Goal: Transaction & Acquisition: Purchase product/service

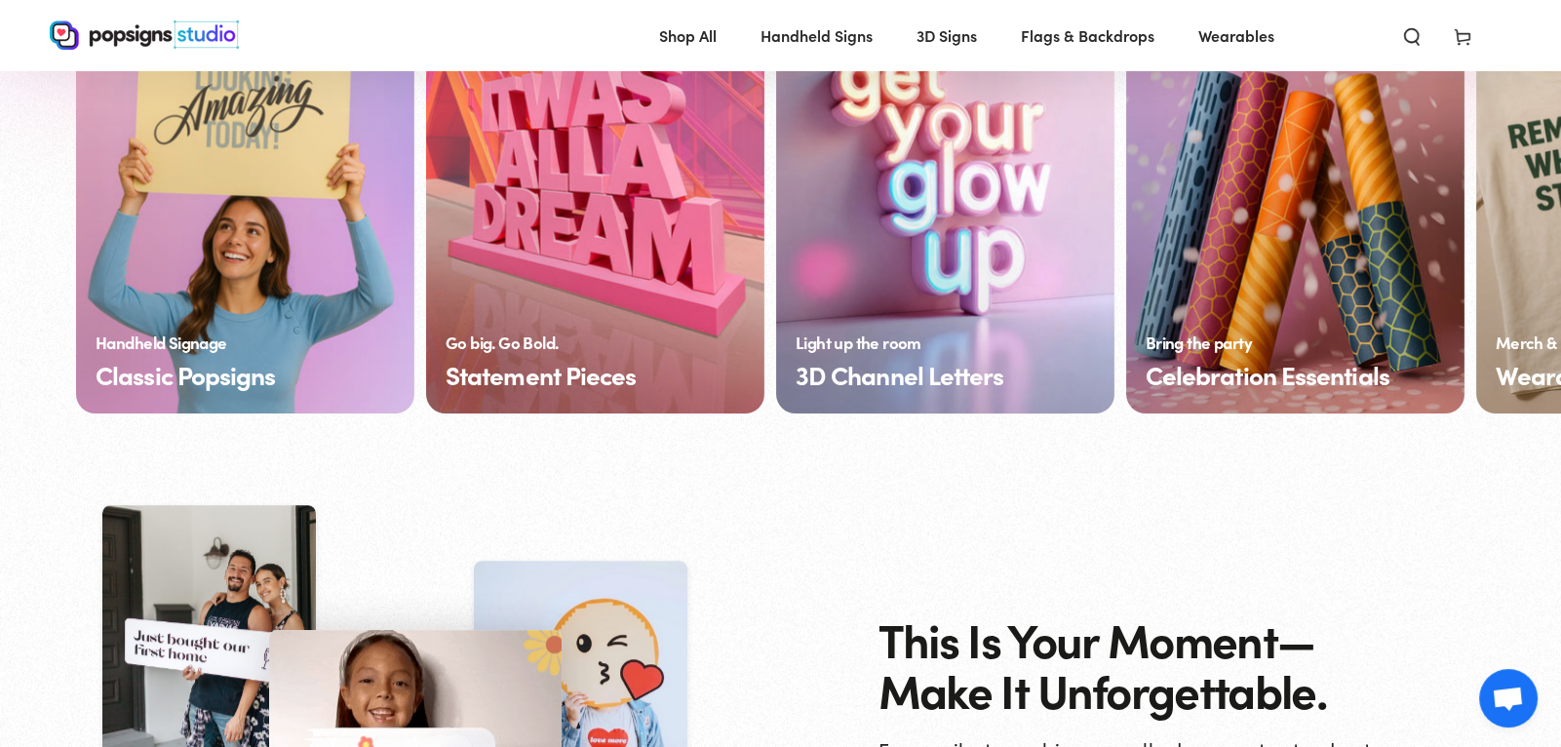
scroll to position [1546, 0]
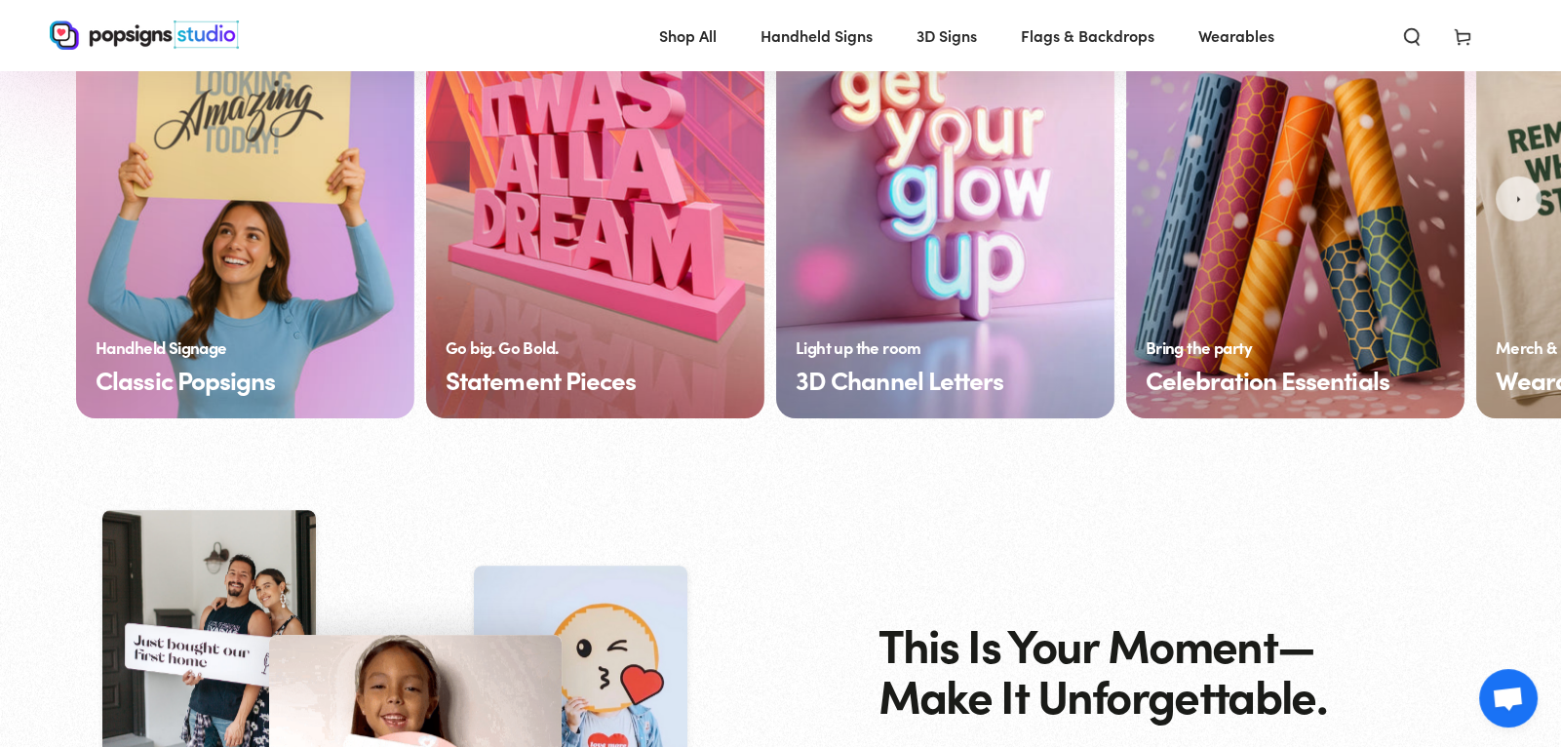
click at [238, 362] on link "Classic Popsigns" at bounding box center [245, 199] width 338 height 439
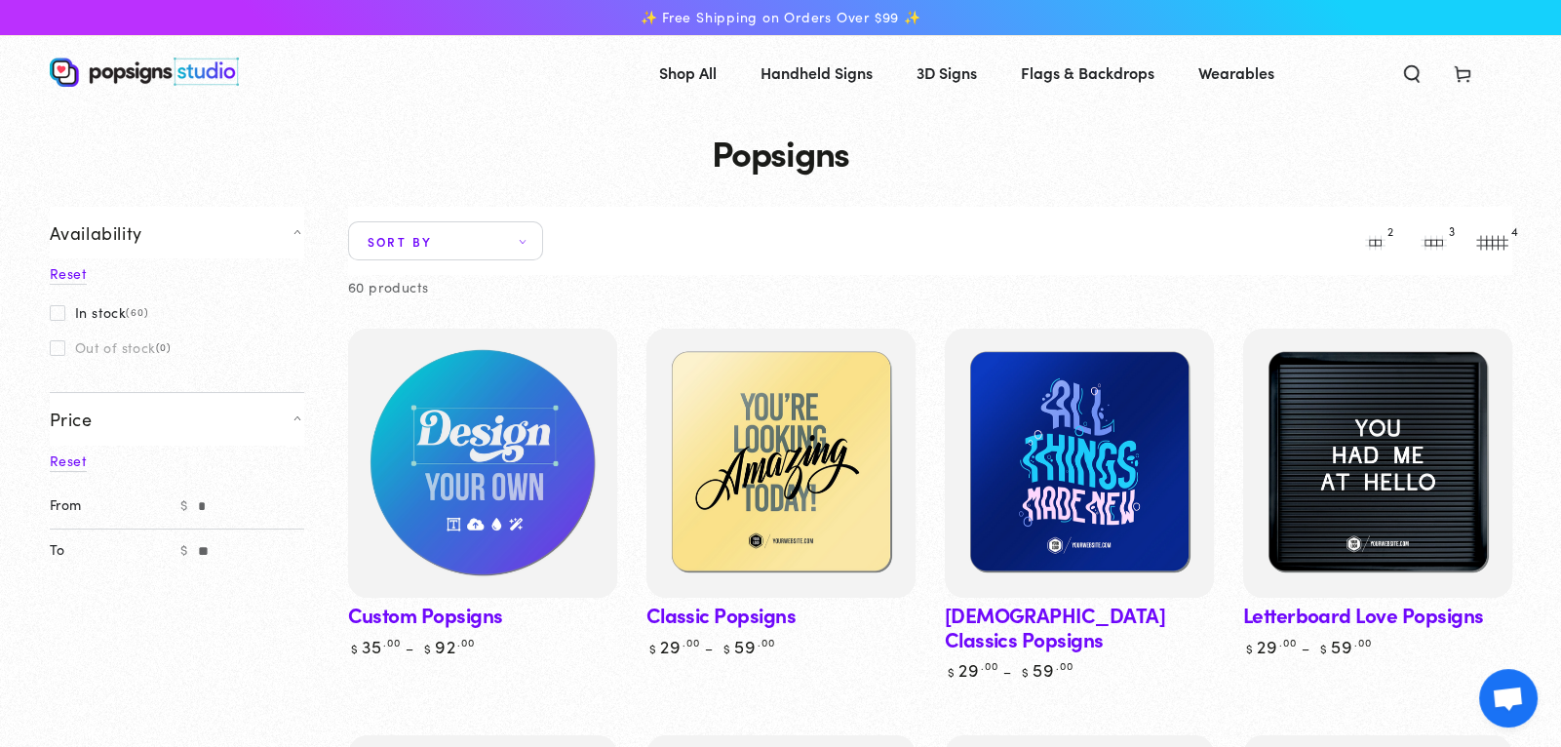
click at [508, 436] on img at bounding box center [481, 463] width 277 height 277
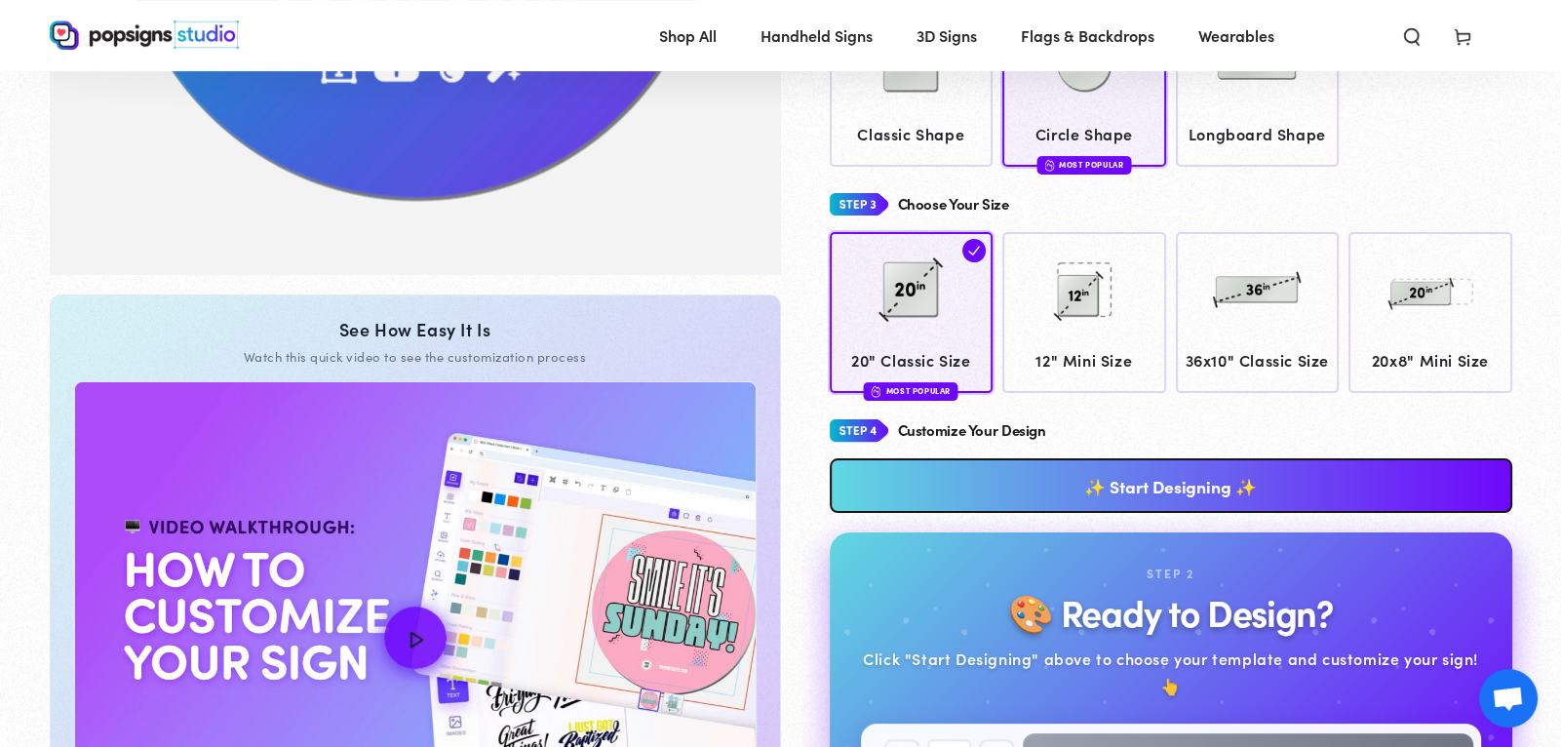
scroll to position [606, 0]
click at [1101, 499] on link "✨ Start Designing ✨" at bounding box center [1171, 484] width 682 height 55
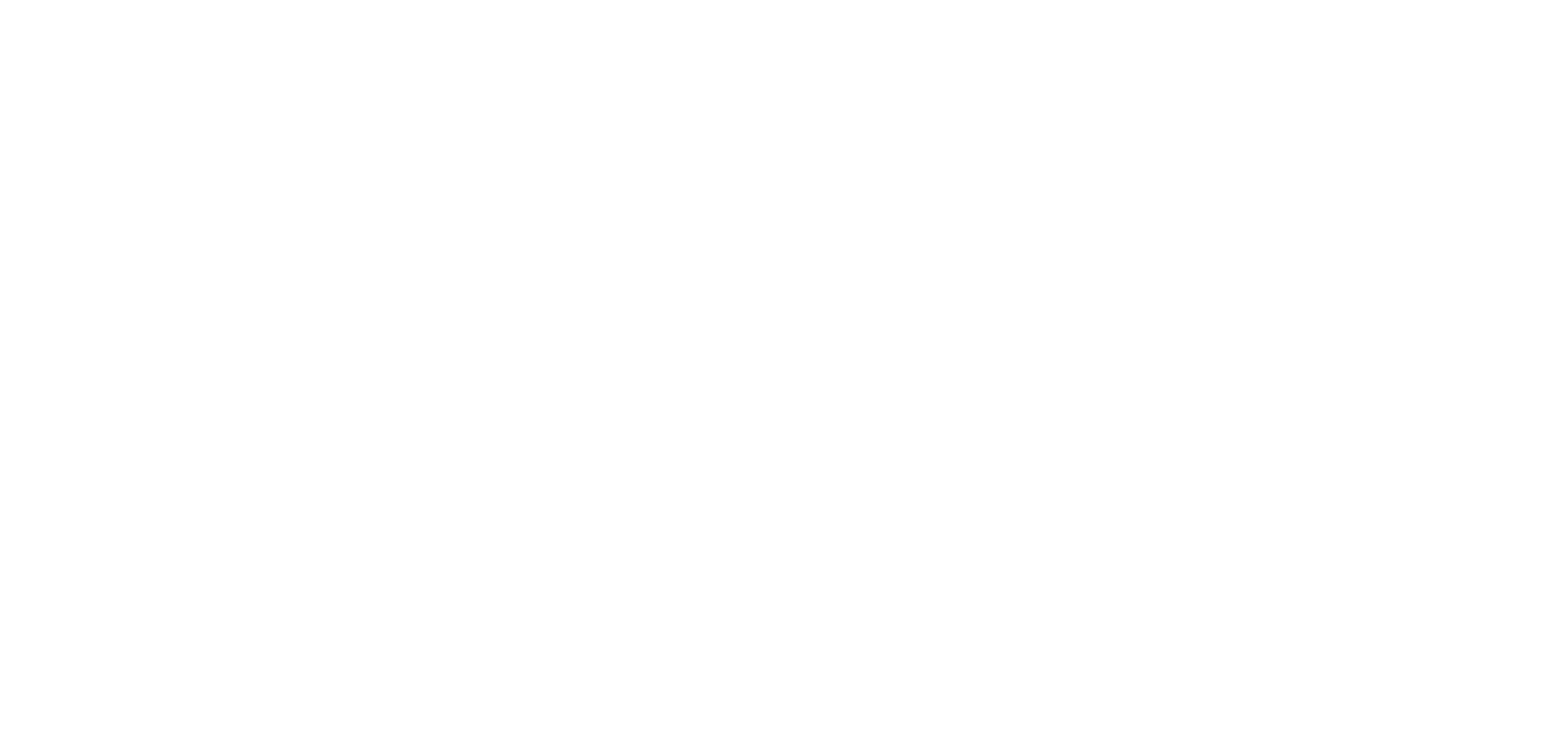
scroll to position [0, 0]
type textarea "An ancient tree with a door leading to a magical world"
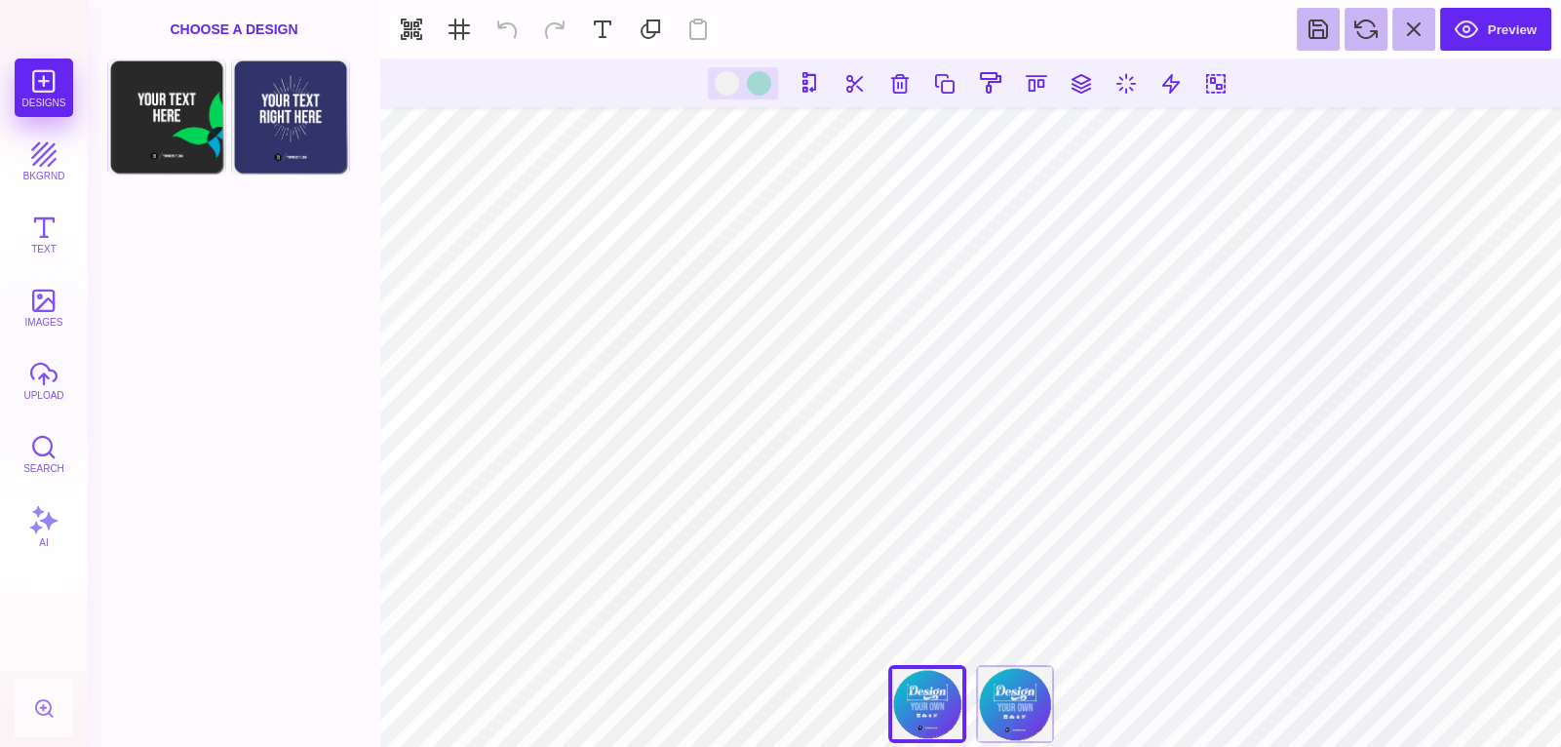
click at [895, 100] on section at bounding box center [970, 82] width 1181 height 49
click at [890, 74] on button at bounding box center [899, 82] width 35 height 35
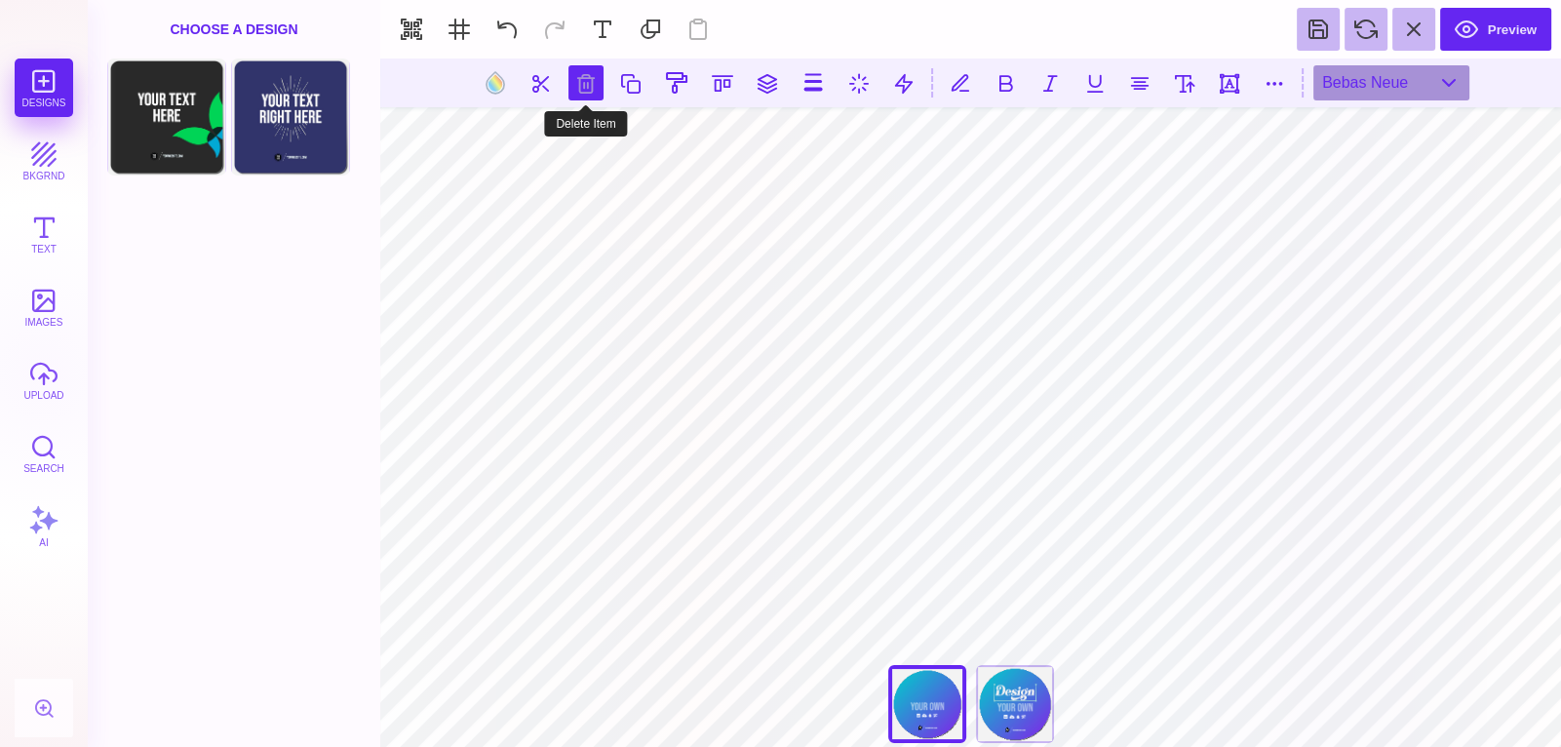
click at [583, 83] on button at bounding box center [585, 82] width 35 height 35
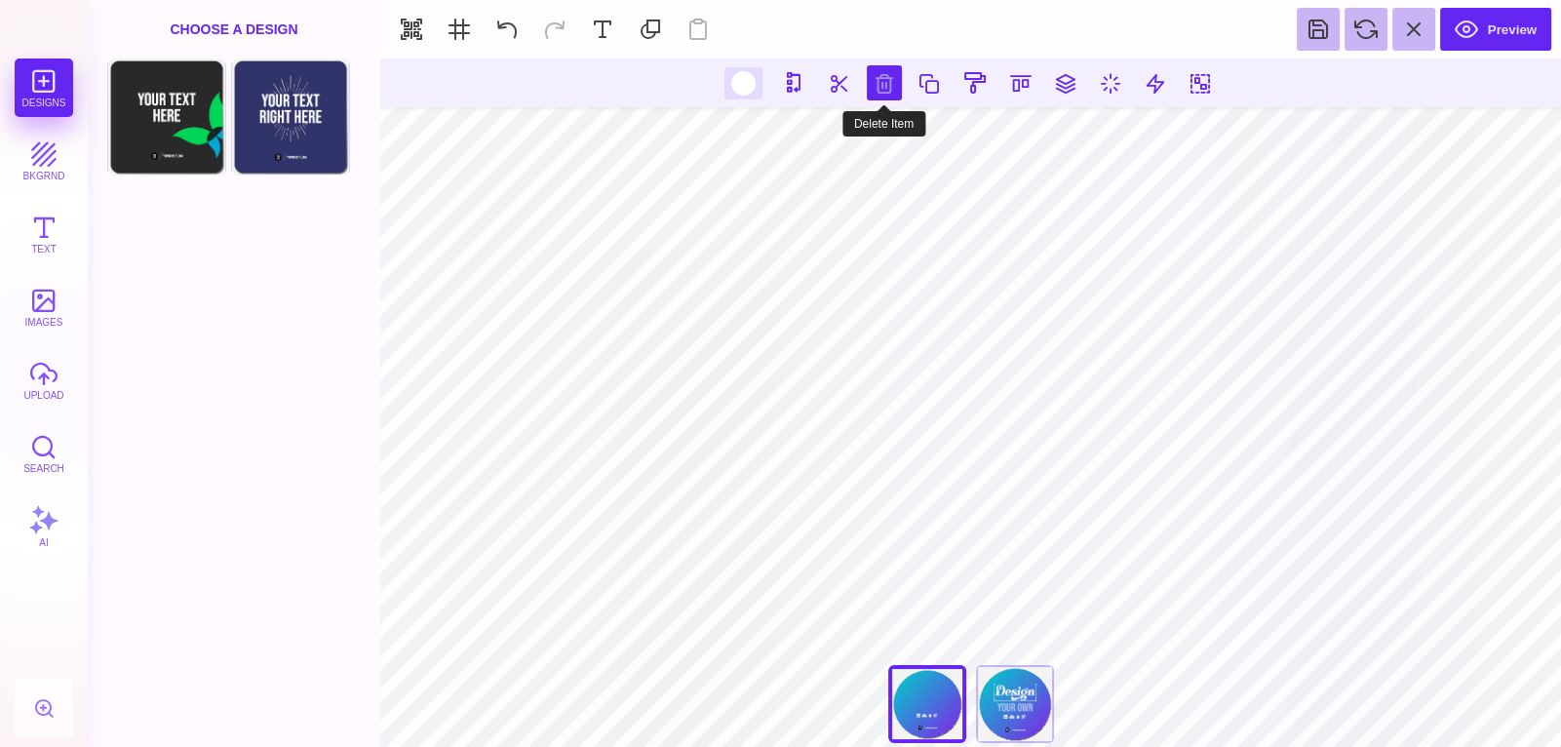
click at [879, 83] on button at bounding box center [884, 82] width 35 height 35
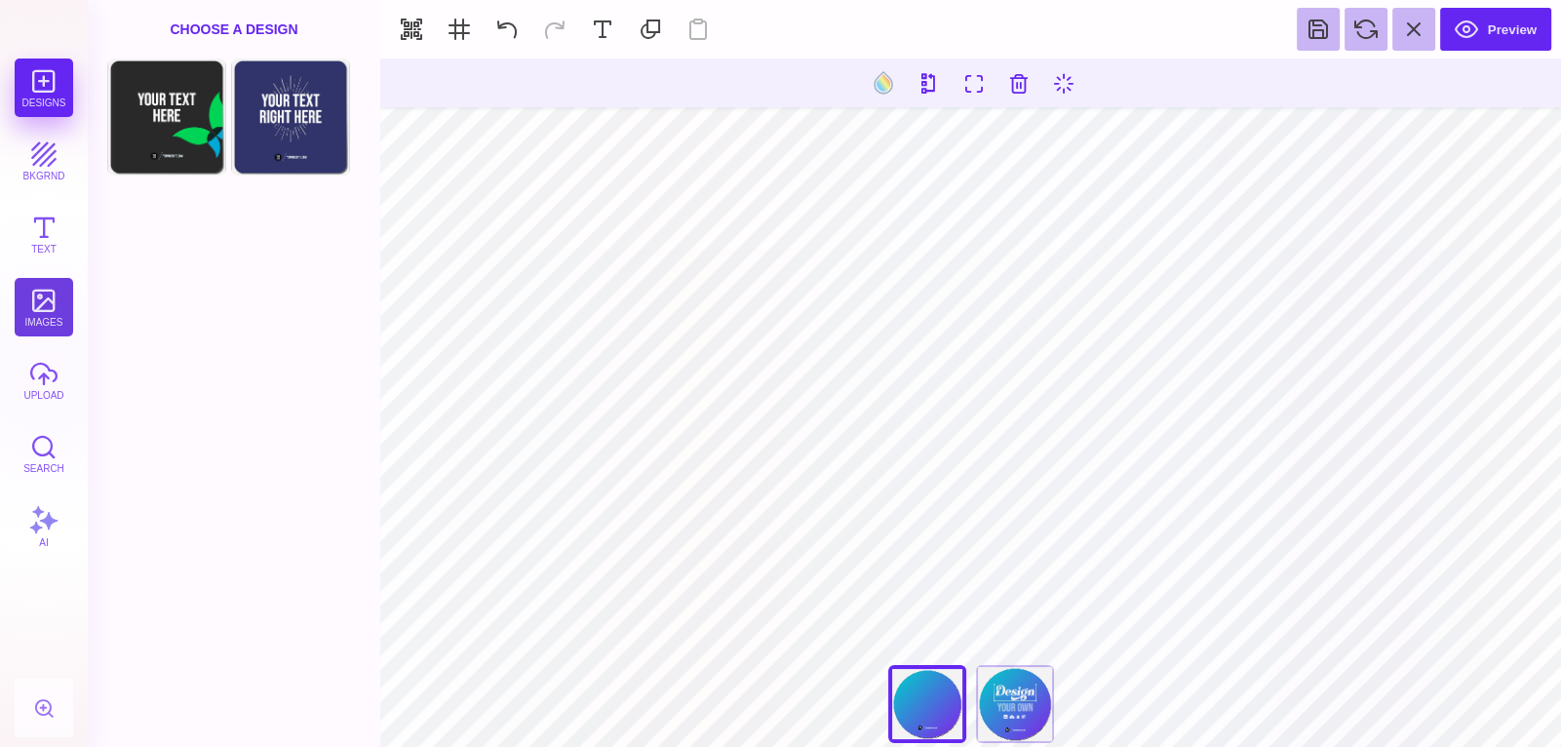
click at [43, 321] on button "images" at bounding box center [44, 307] width 58 height 58
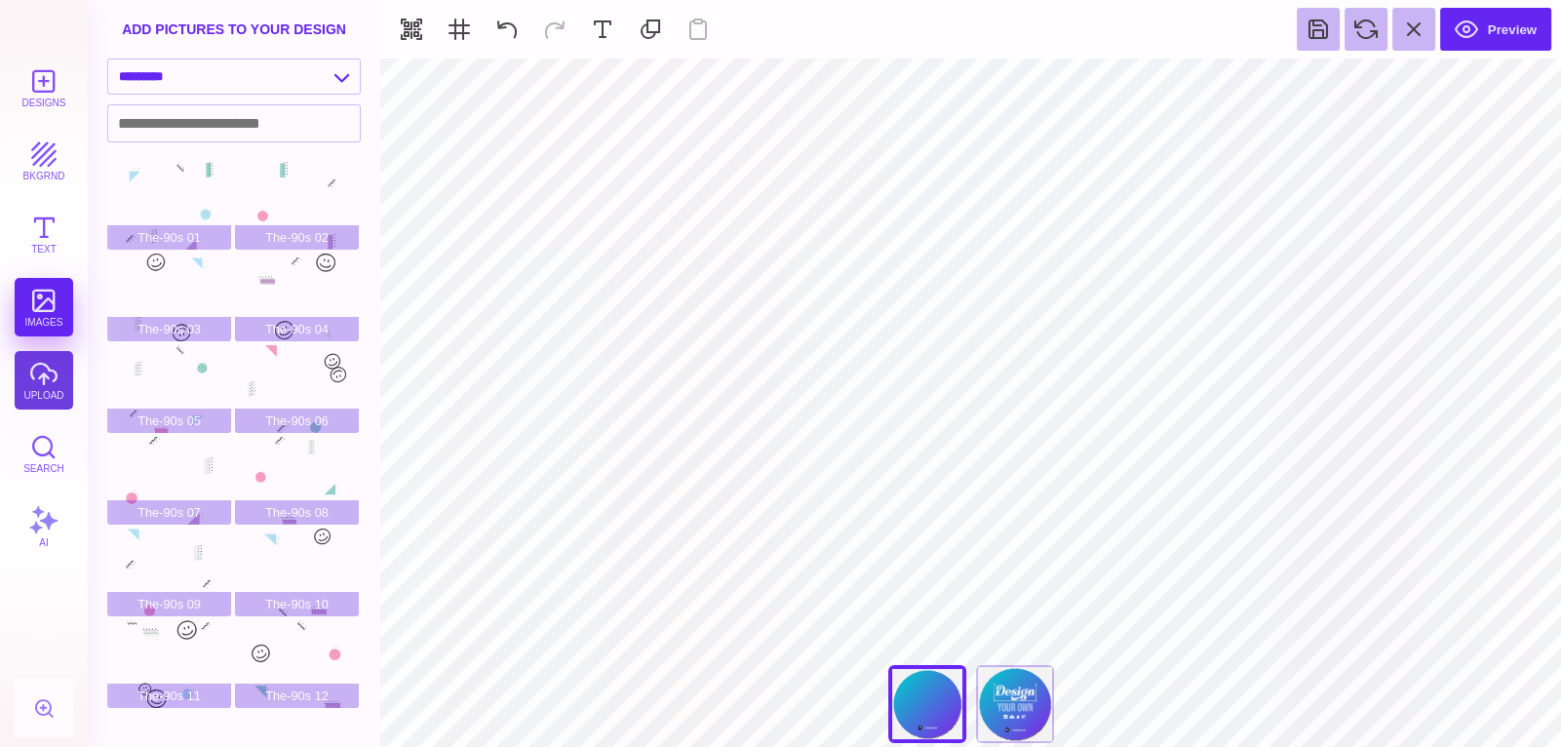
click at [55, 377] on button "upload" at bounding box center [44, 380] width 58 height 58
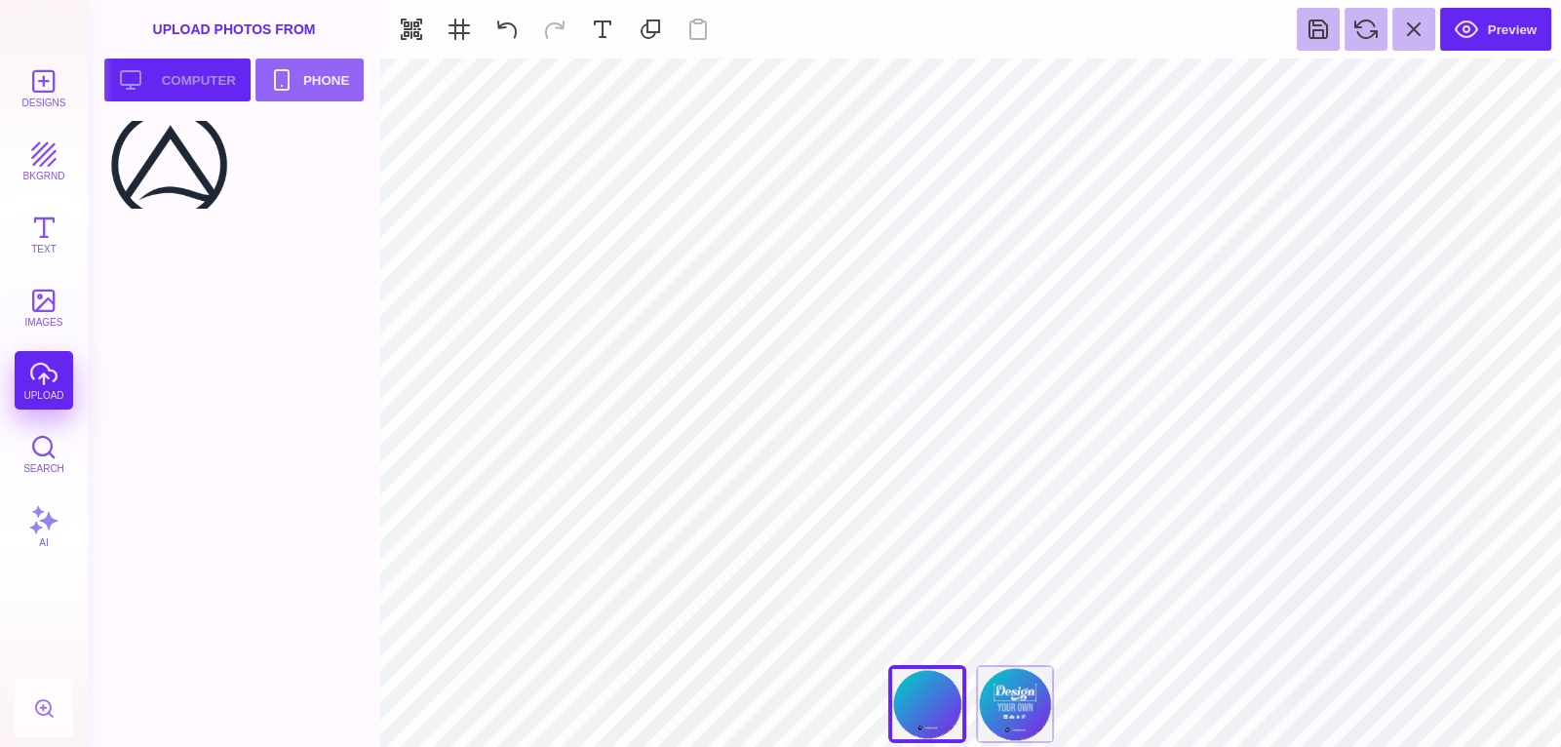
click at [189, 64] on button "Upload your artwork Computer" at bounding box center [177, 79] width 146 height 43
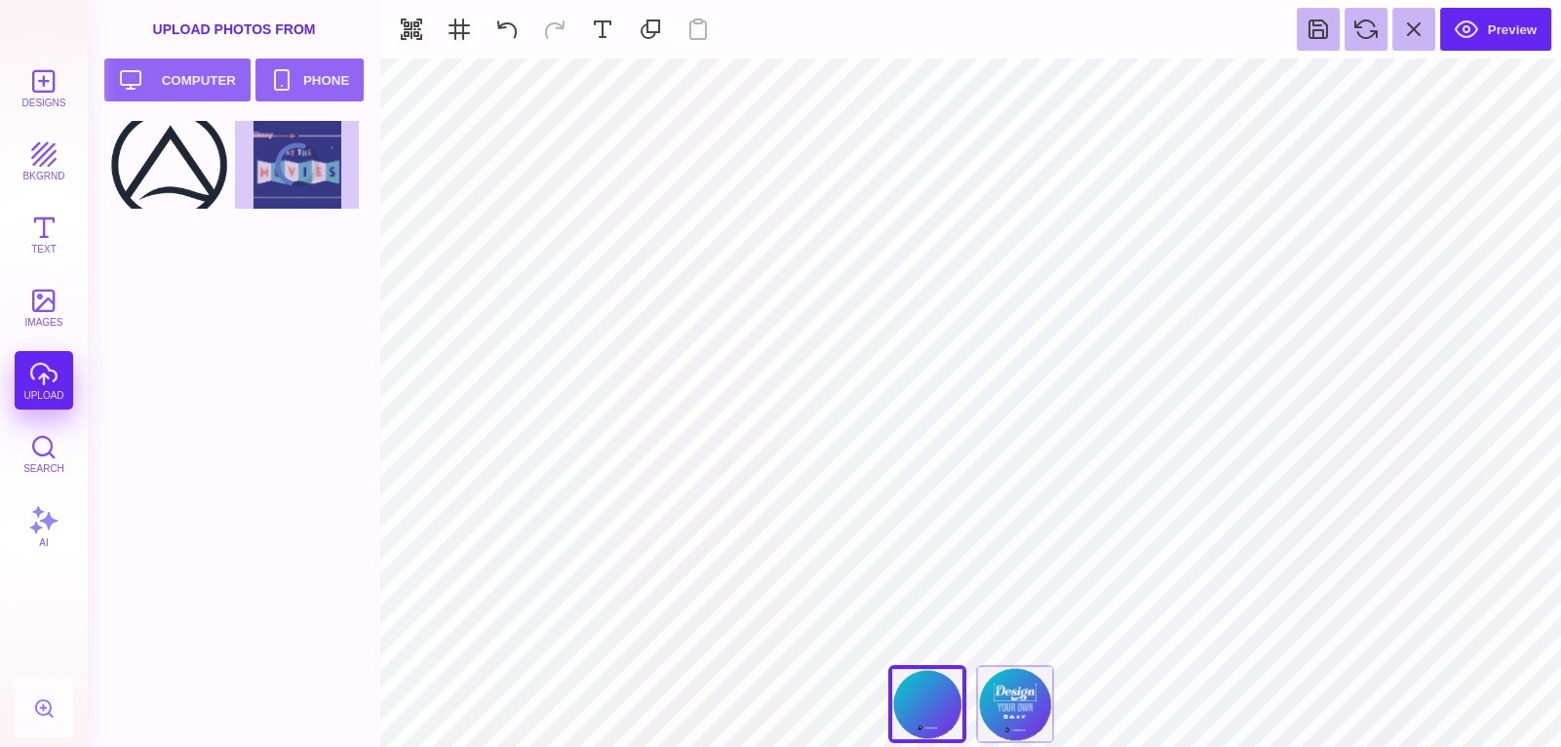
click at [326, 174] on div at bounding box center [239, 167] width 265 height 92
click at [248, 164] on div at bounding box center [297, 165] width 124 height 88
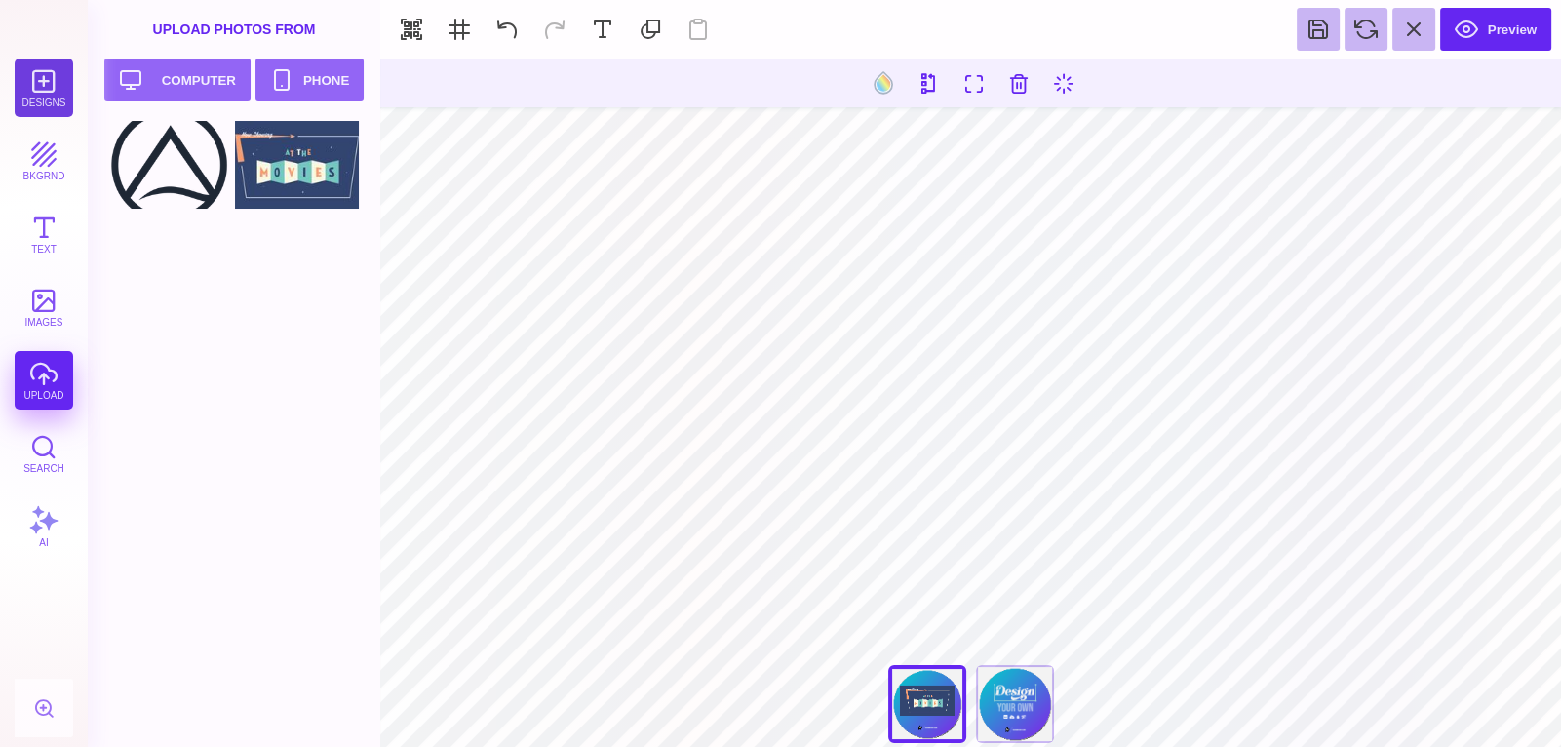
click at [42, 109] on button "Designs" at bounding box center [44, 87] width 58 height 58
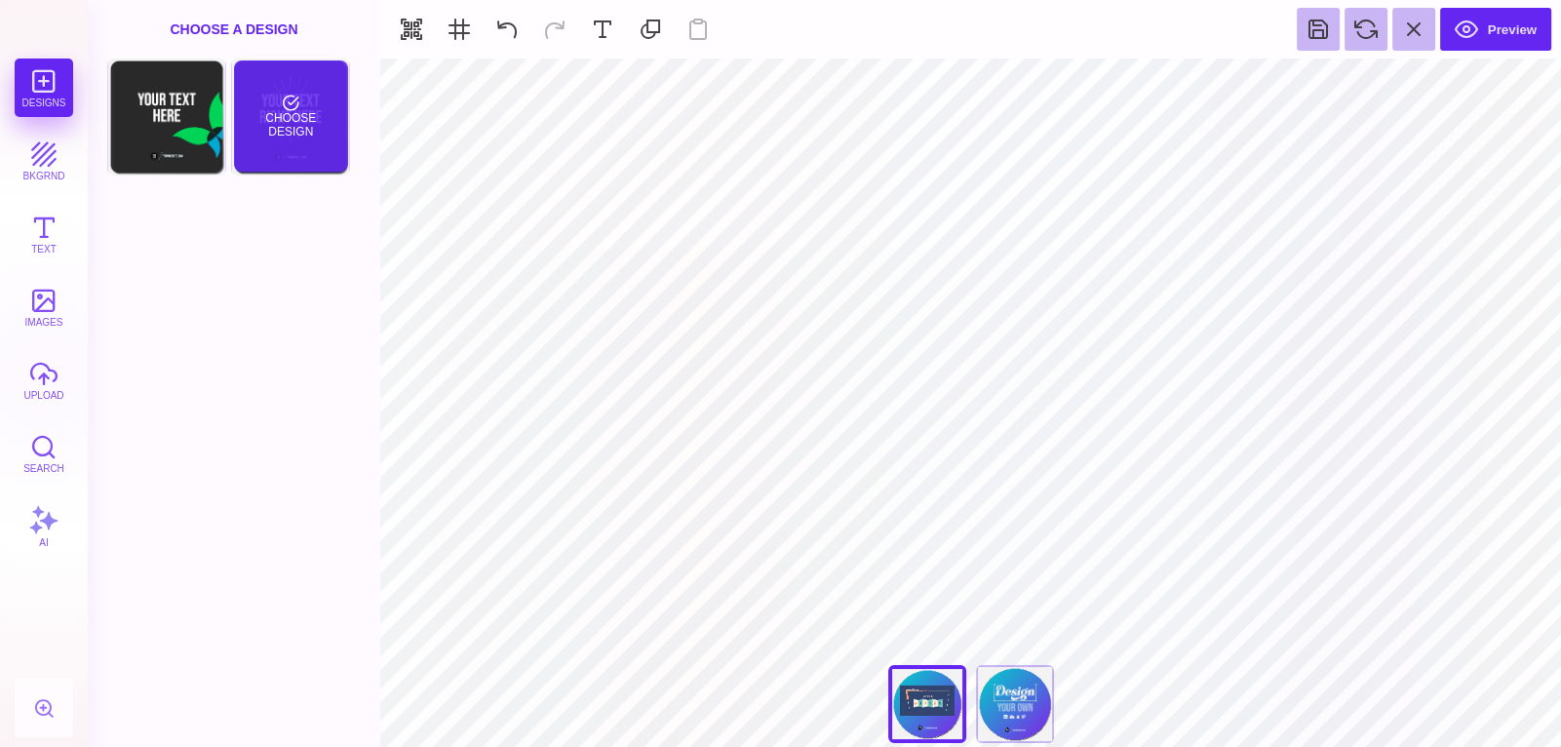
click at [267, 93] on div "Choose Design" at bounding box center [291, 115] width 114 height 111
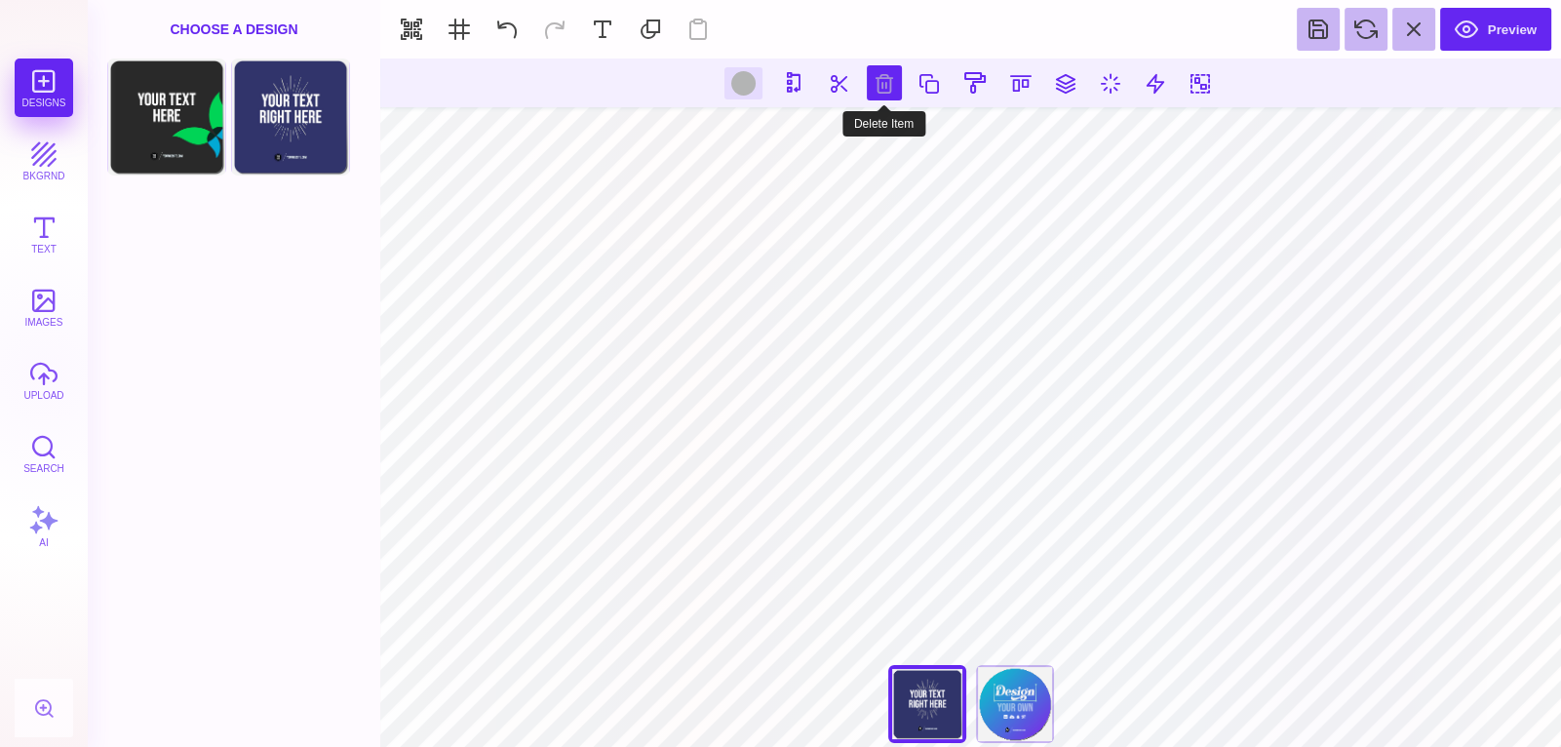
click at [880, 85] on button at bounding box center [884, 82] width 35 height 35
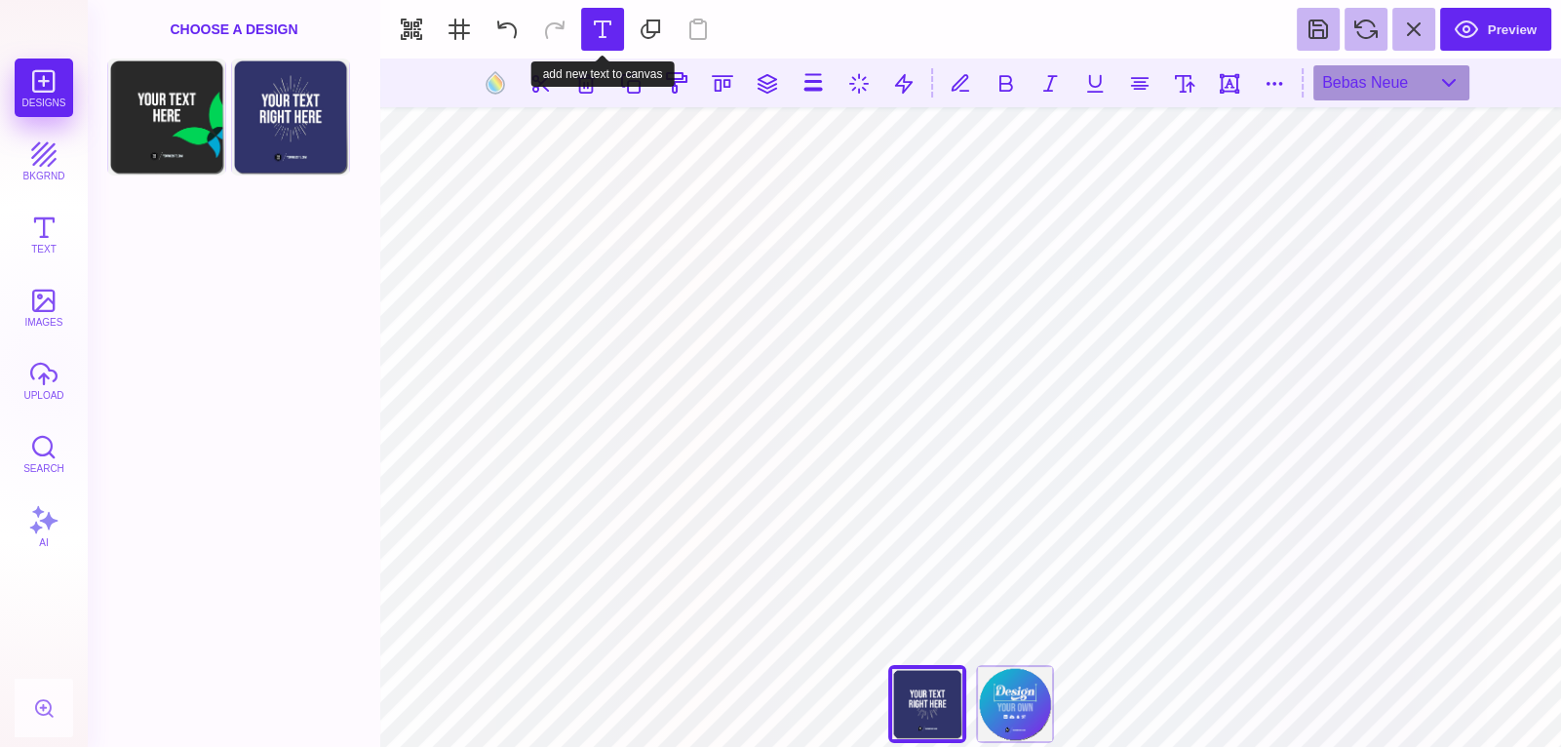
click at [585, 51] on button at bounding box center [602, 29] width 43 height 43
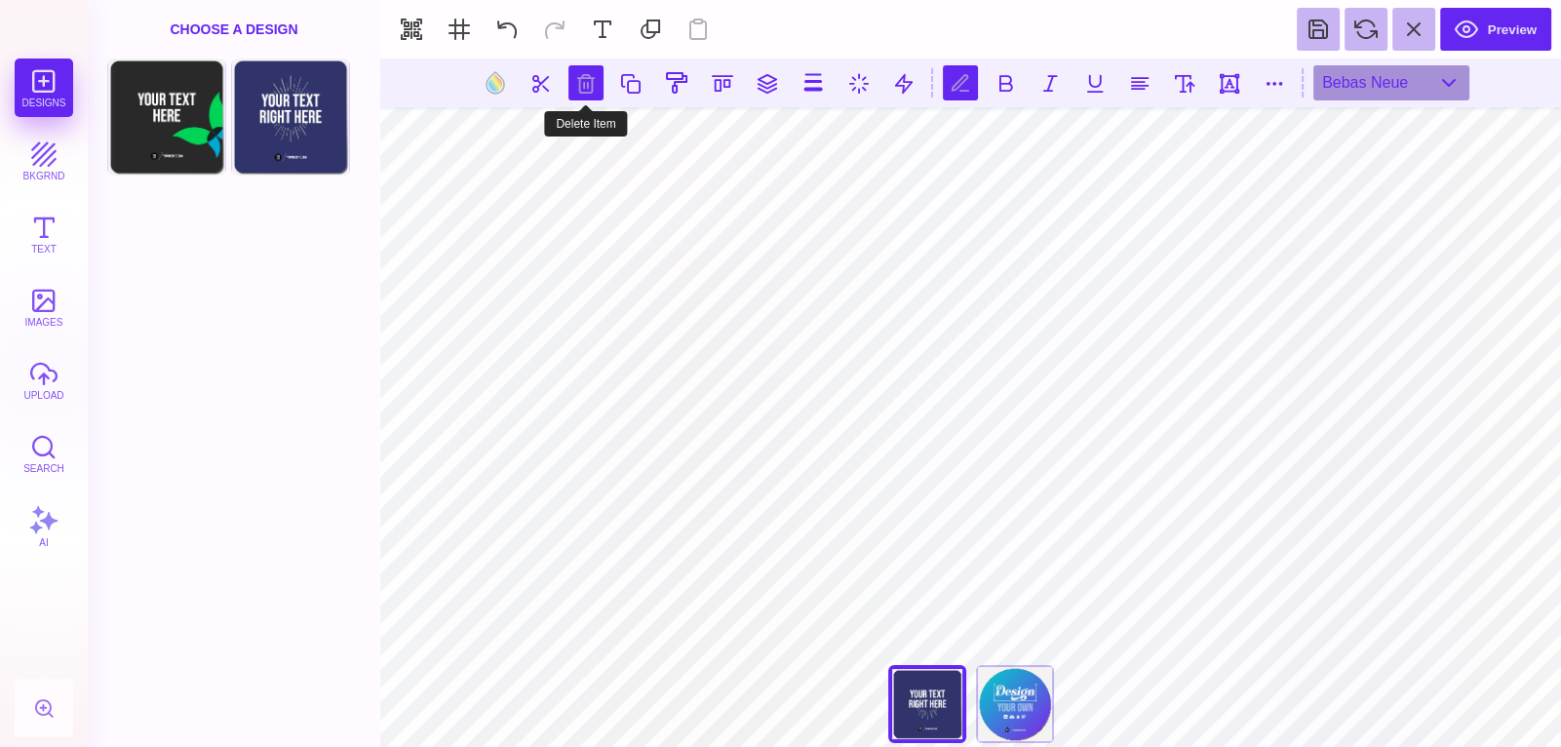
click at [596, 92] on button at bounding box center [585, 82] width 35 height 35
click at [579, 73] on button at bounding box center [585, 82] width 35 height 35
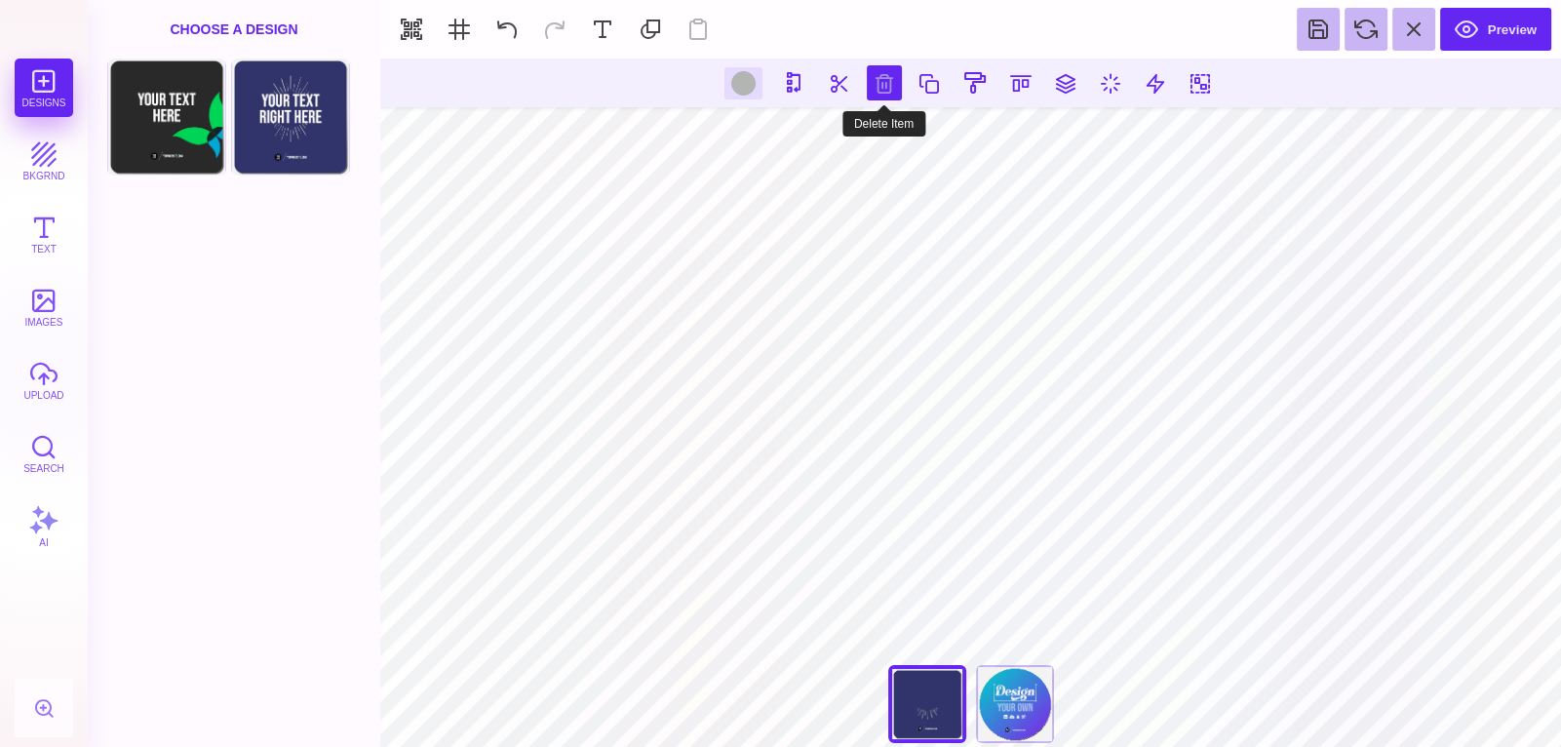
click at [870, 91] on button at bounding box center [884, 82] width 35 height 35
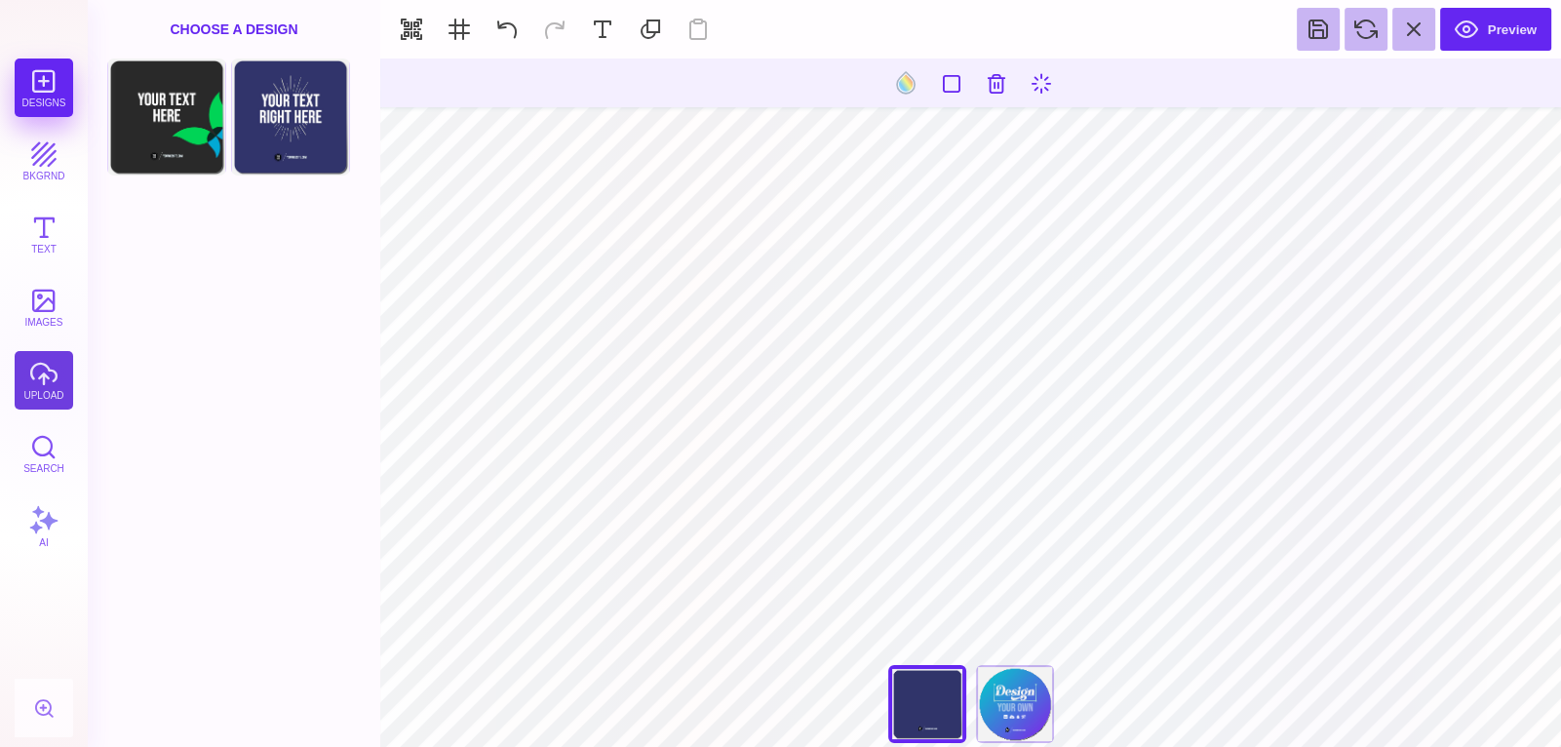
click at [50, 371] on button "upload" at bounding box center [44, 380] width 58 height 58
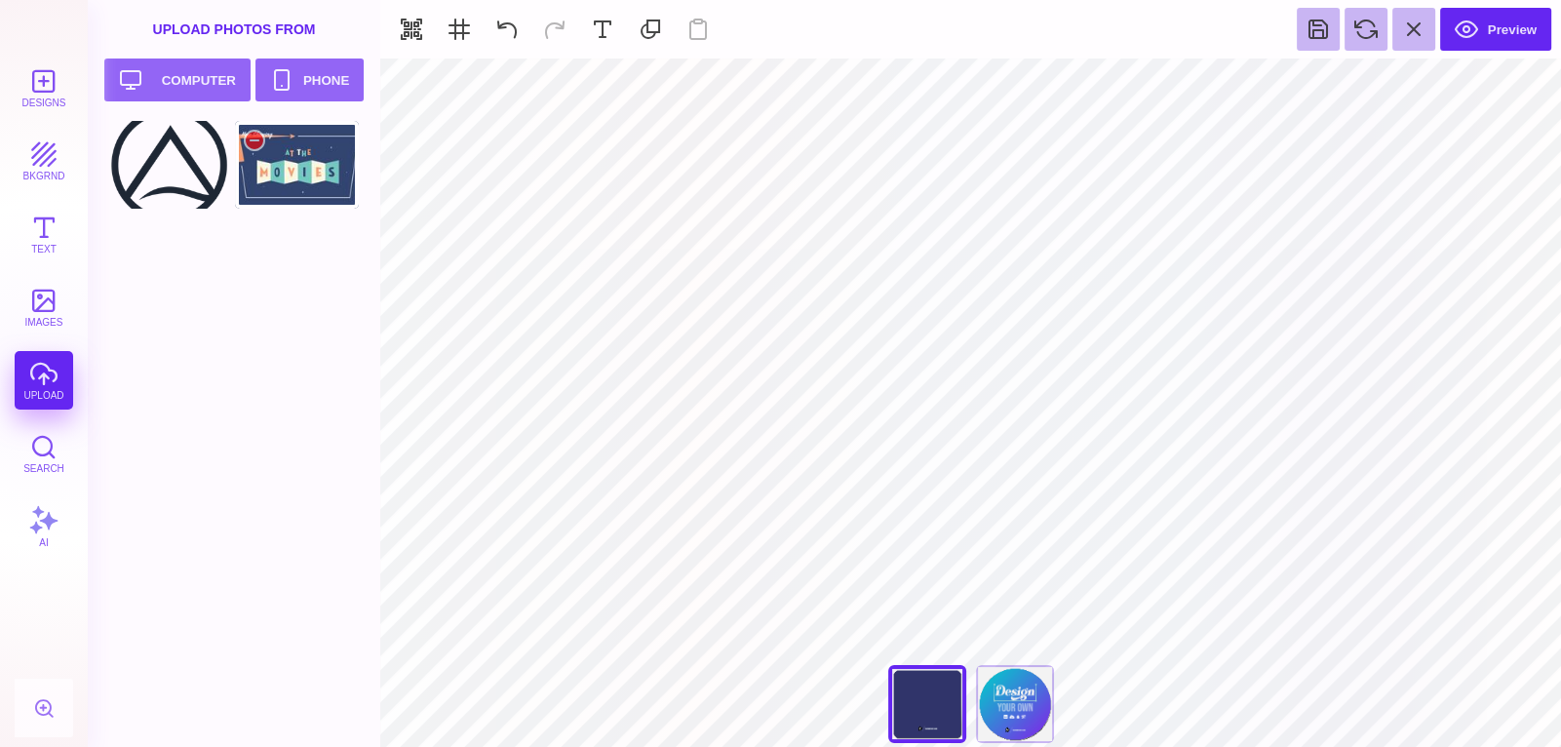
click at [319, 170] on div at bounding box center [297, 165] width 124 height 88
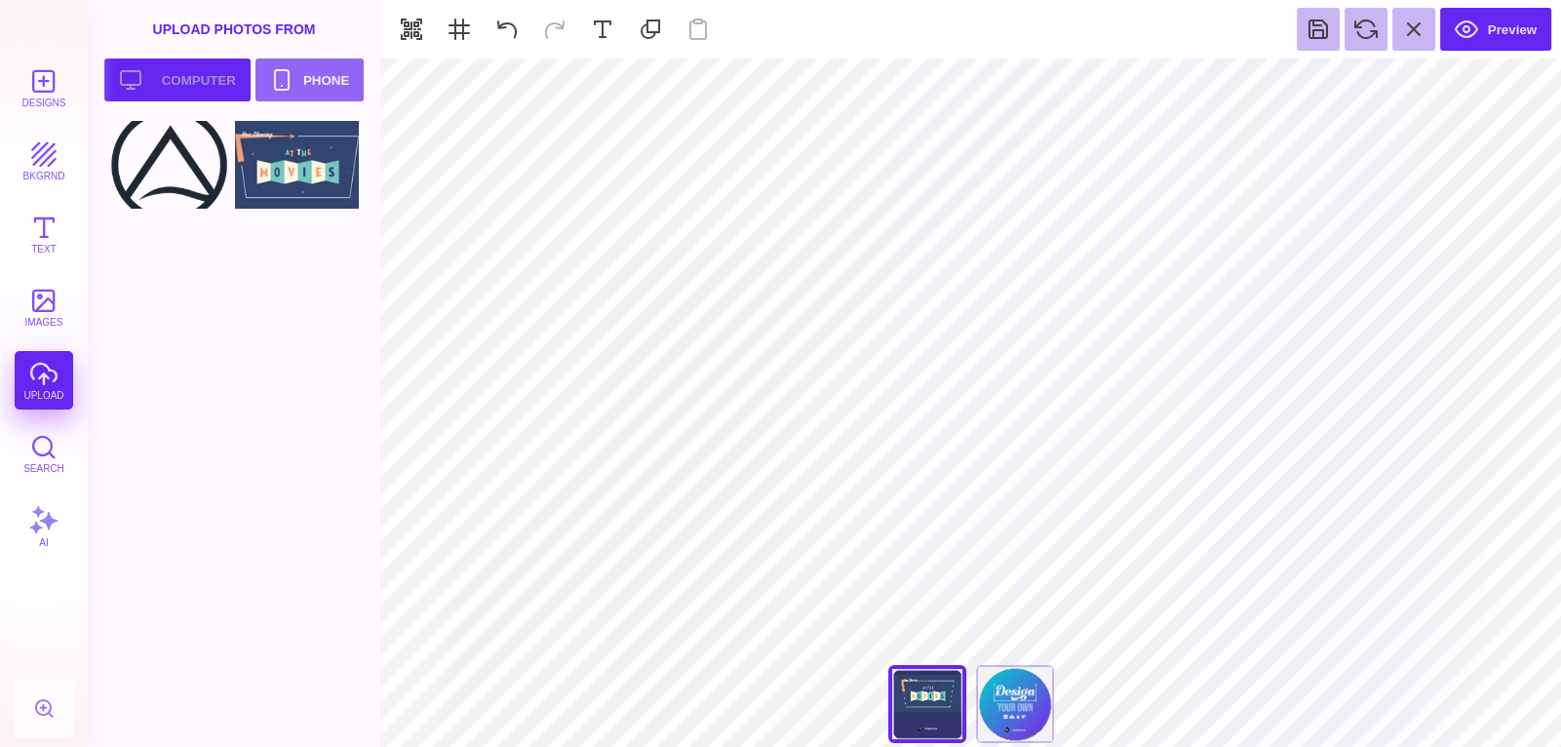
click at [226, 86] on button "Upload your artwork Computer" at bounding box center [177, 79] width 146 height 43
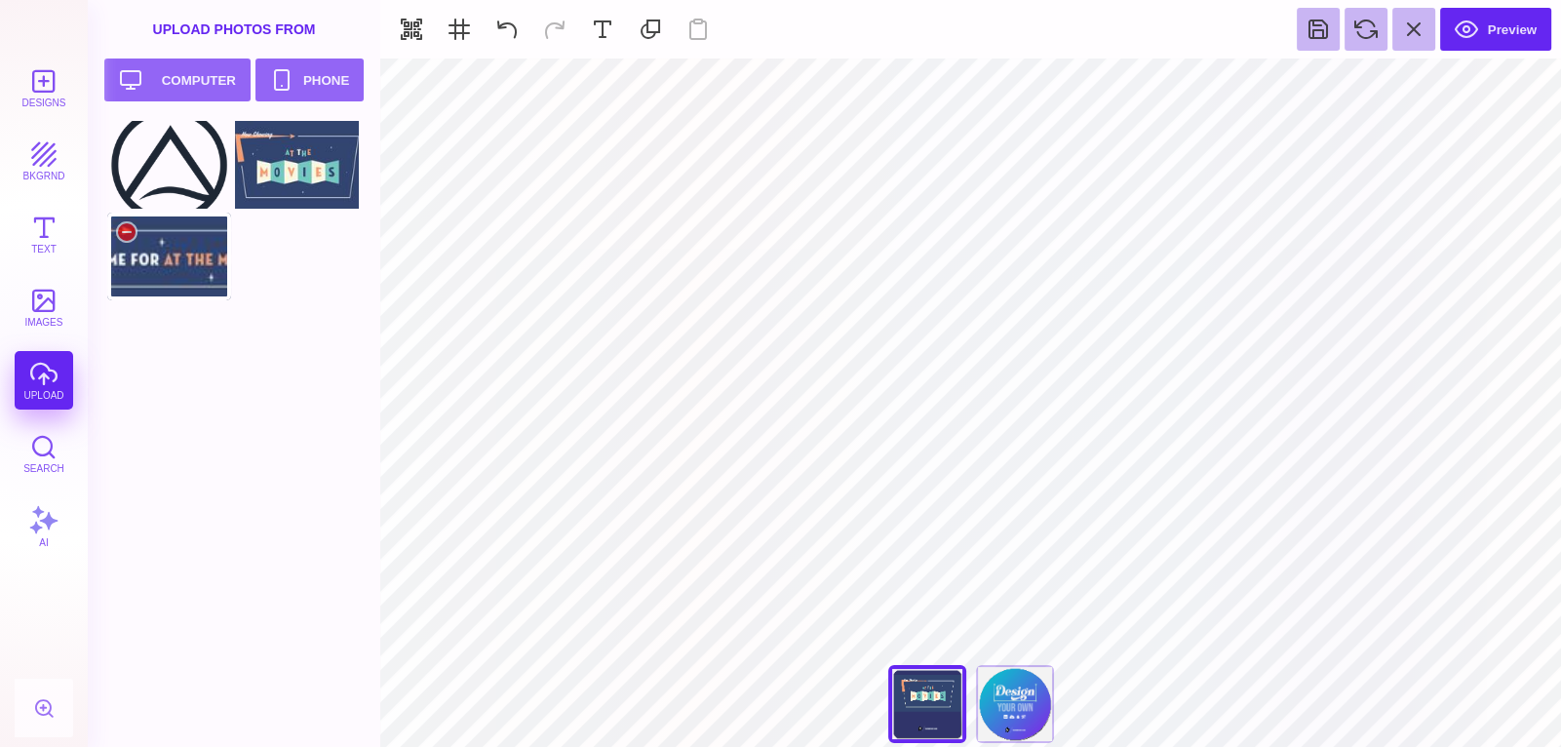
click at [164, 258] on div at bounding box center [169, 257] width 124 height 88
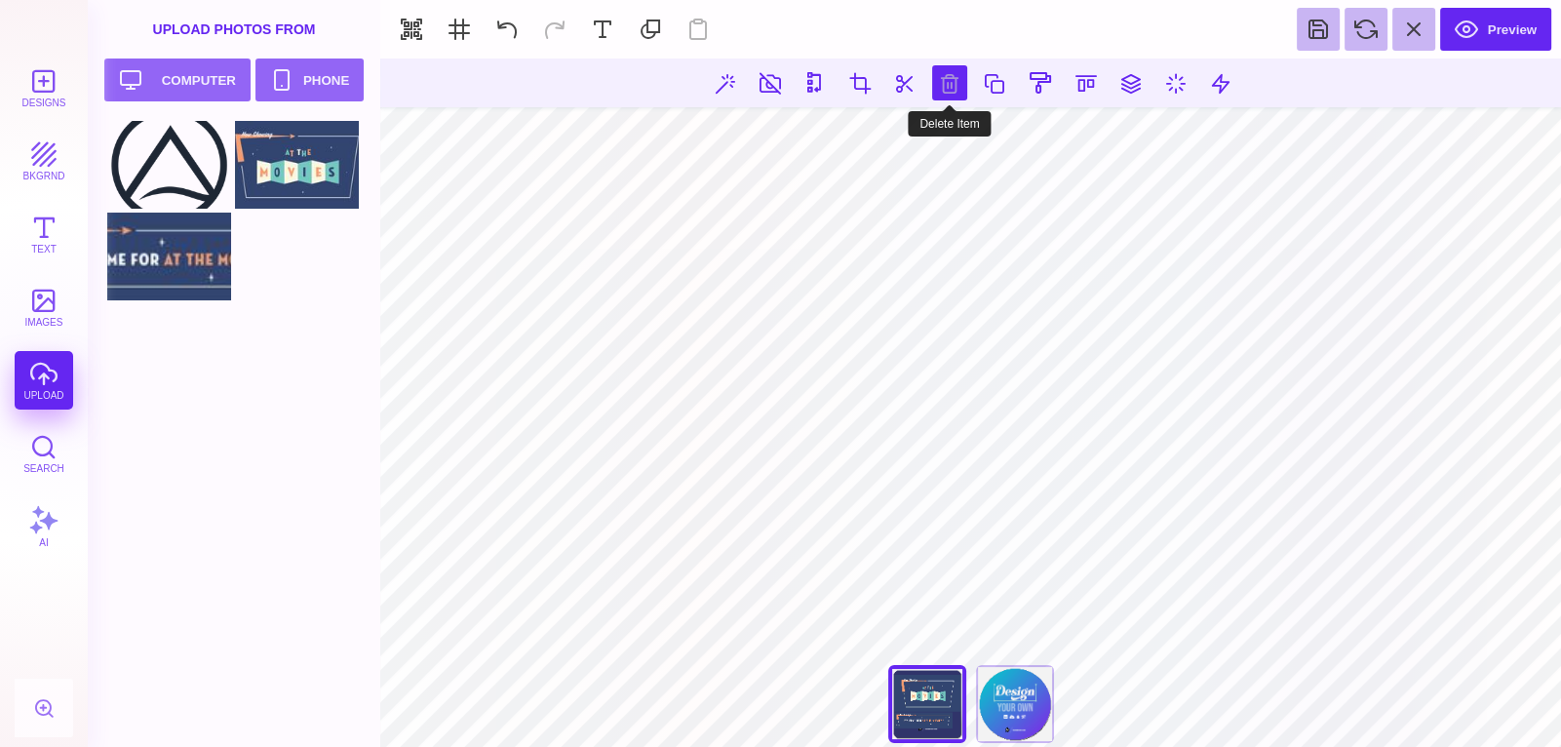
click at [951, 86] on button at bounding box center [949, 82] width 35 height 35
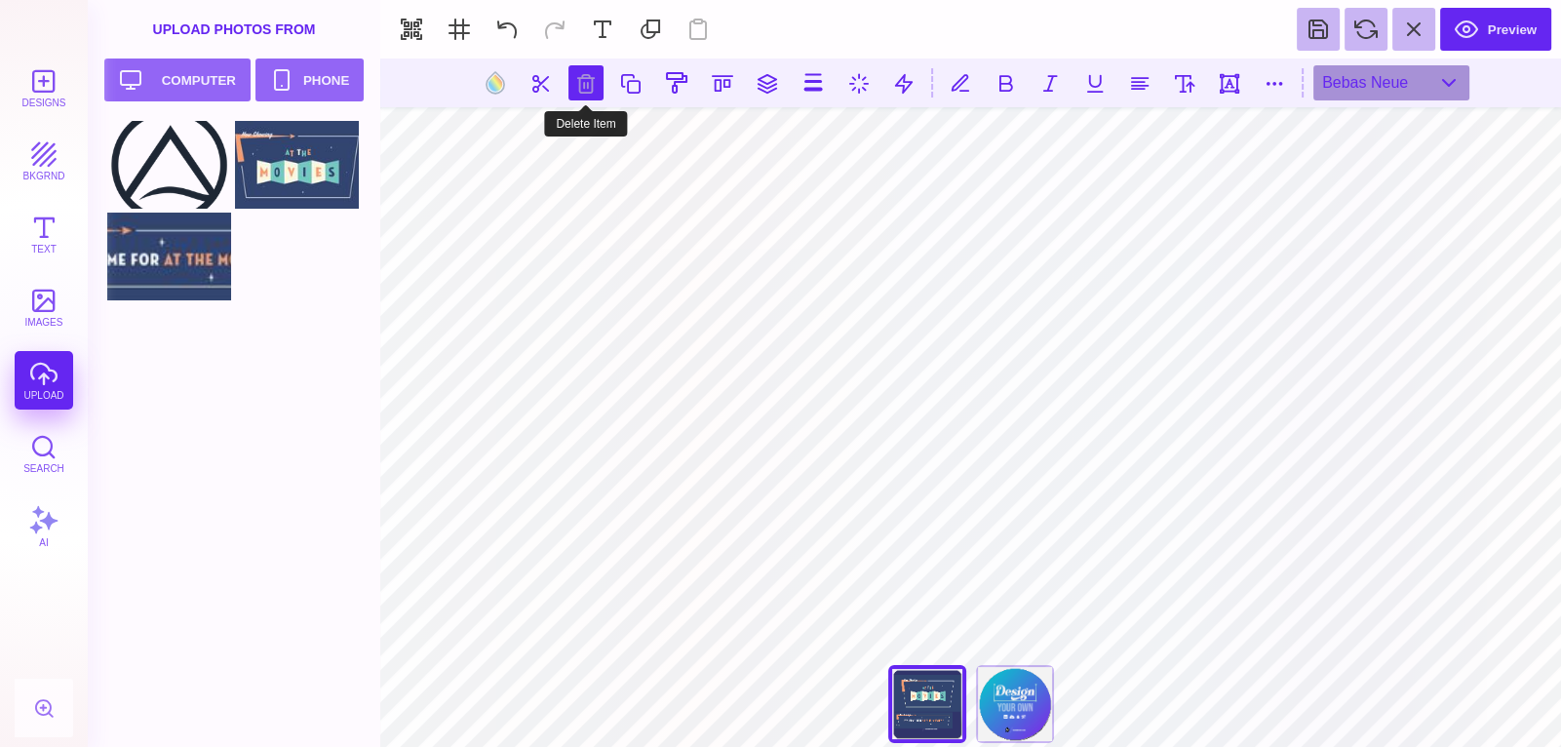
click at [584, 87] on button at bounding box center [585, 82] width 35 height 35
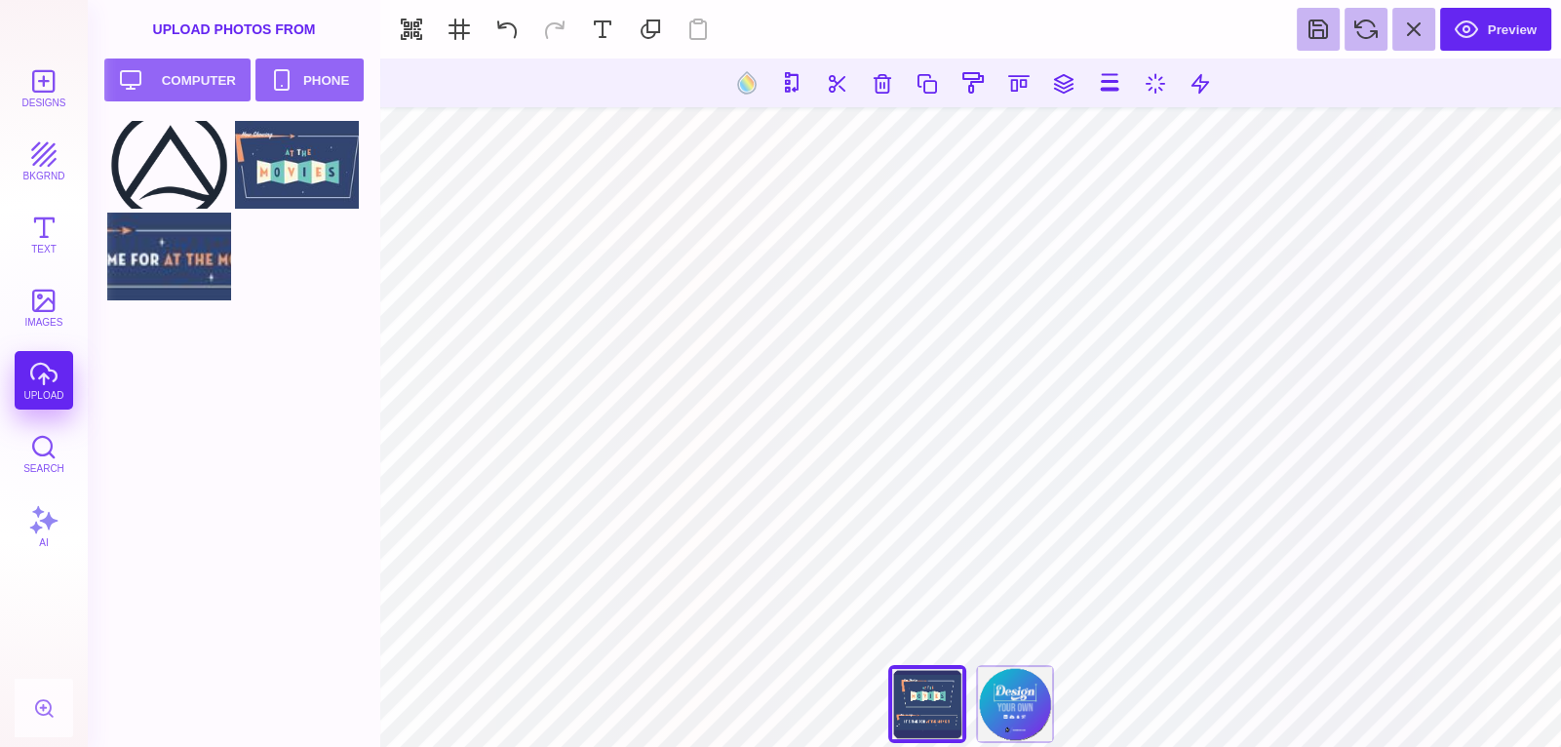
click at [879, 62] on section at bounding box center [970, 82] width 1181 height 49
click at [880, 71] on button at bounding box center [882, 82] width 35 height 35
type input "#000000"
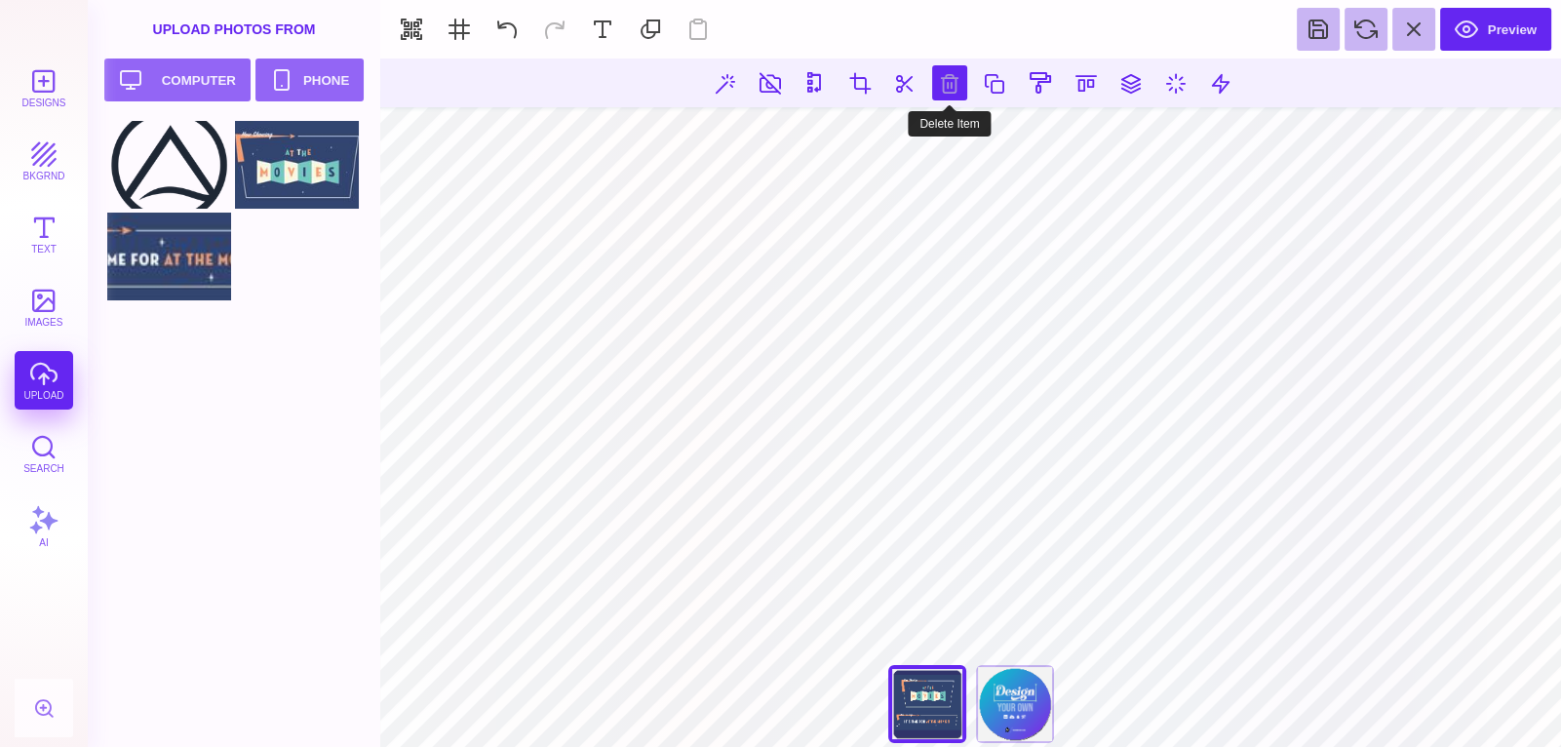
click at [948, 71] on button at bounding box center [949, 82] width 35 height 35
